Goal: Transaction & Acquisition: Purchase product/service

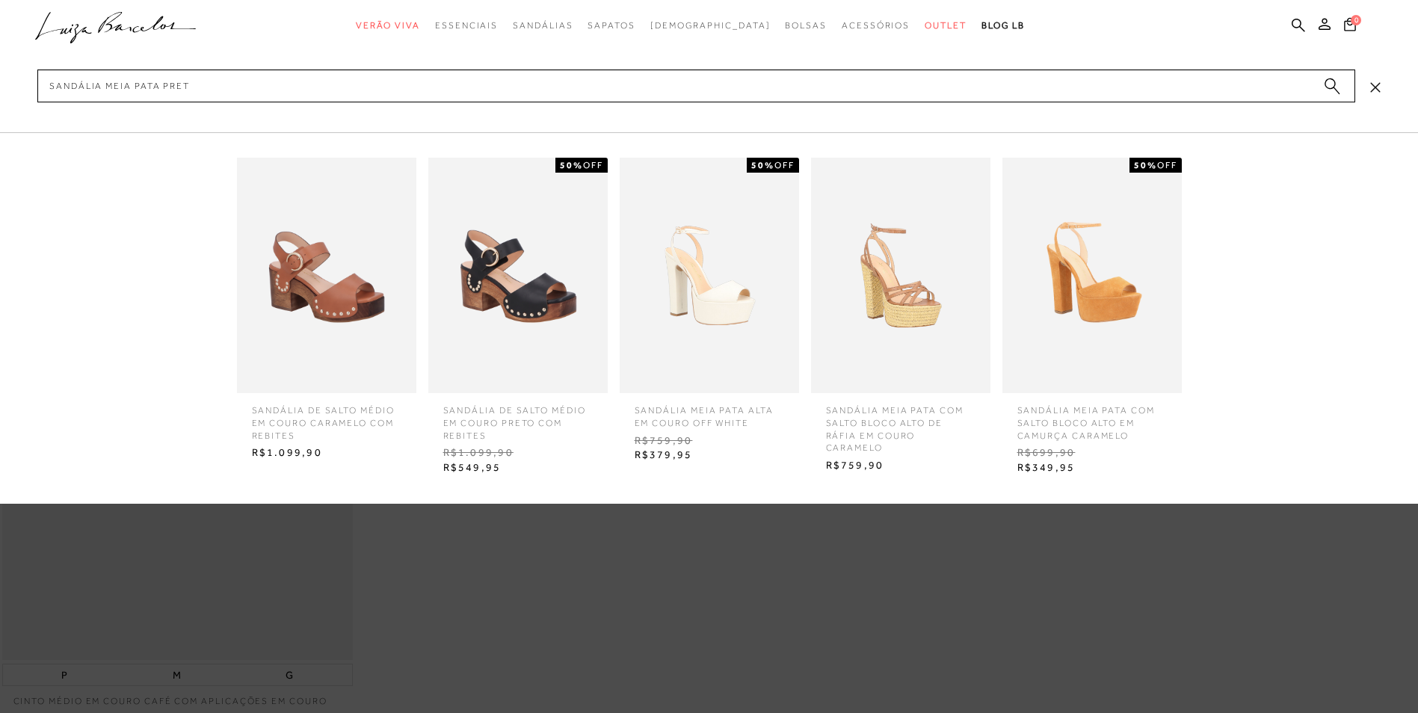
type input "sandália meia pata preto"
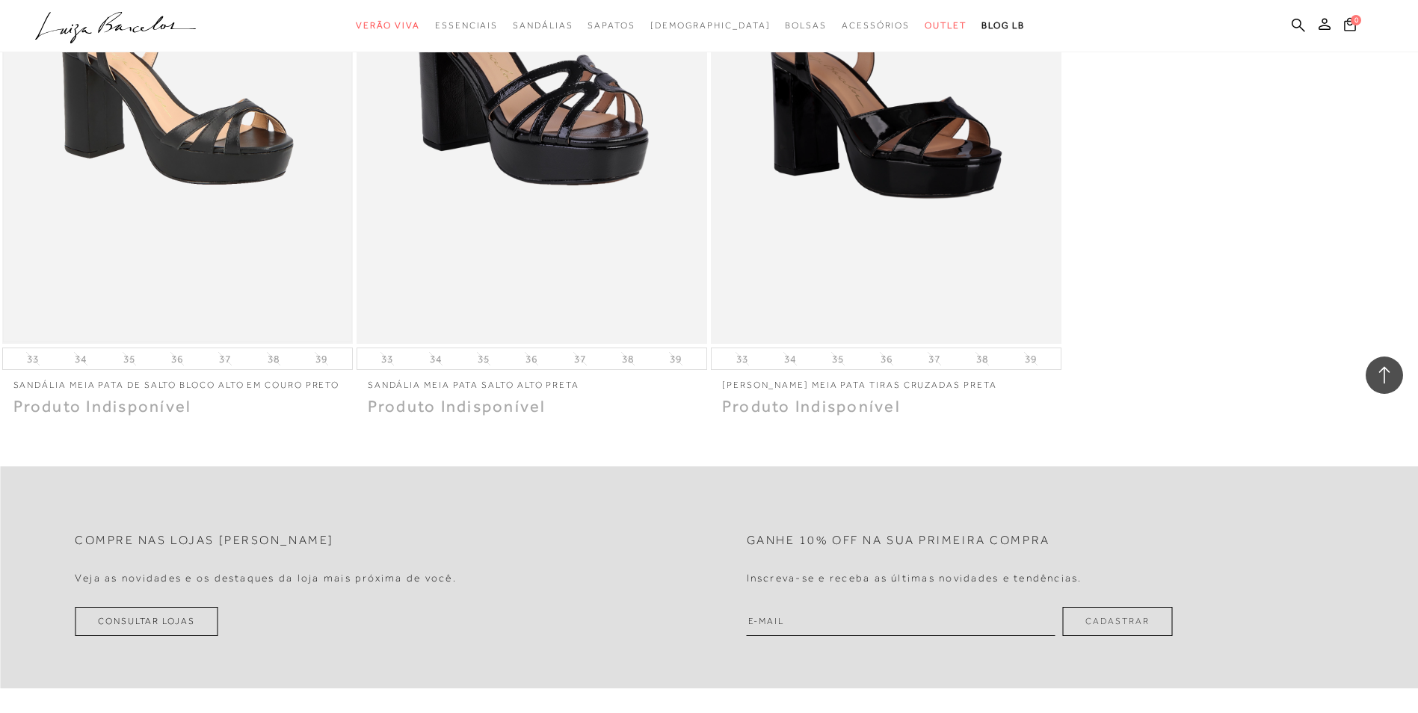
scroll to position [1345, 0]
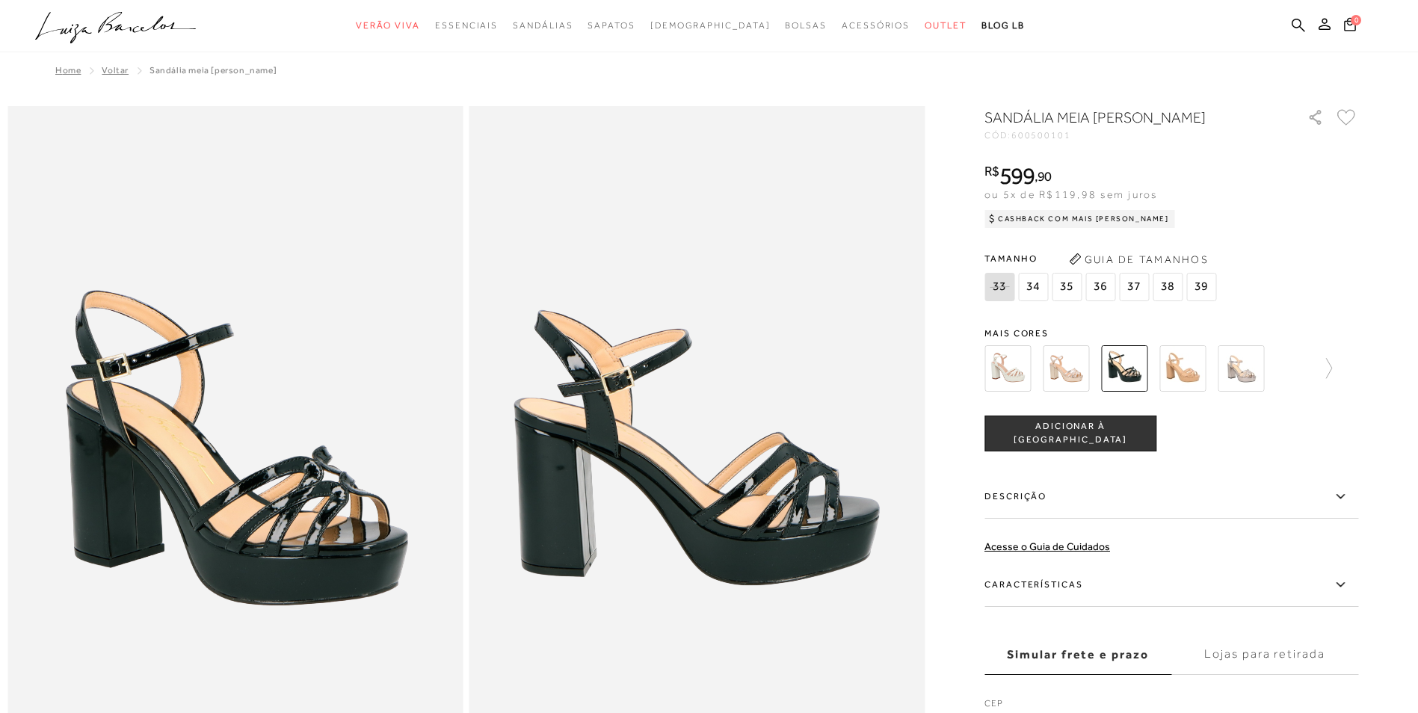
drag, startPoint x: 0, startPoint y: 0, endPoint x: 1039, endPoint y: 138, distance: 1048.0
click at [1039, 138] on span "600500101" at bounding box center [1041, 135] width 60 height 10
copy span "600500101"
